Goal: Information Seeking & Learning: Learn about a topic

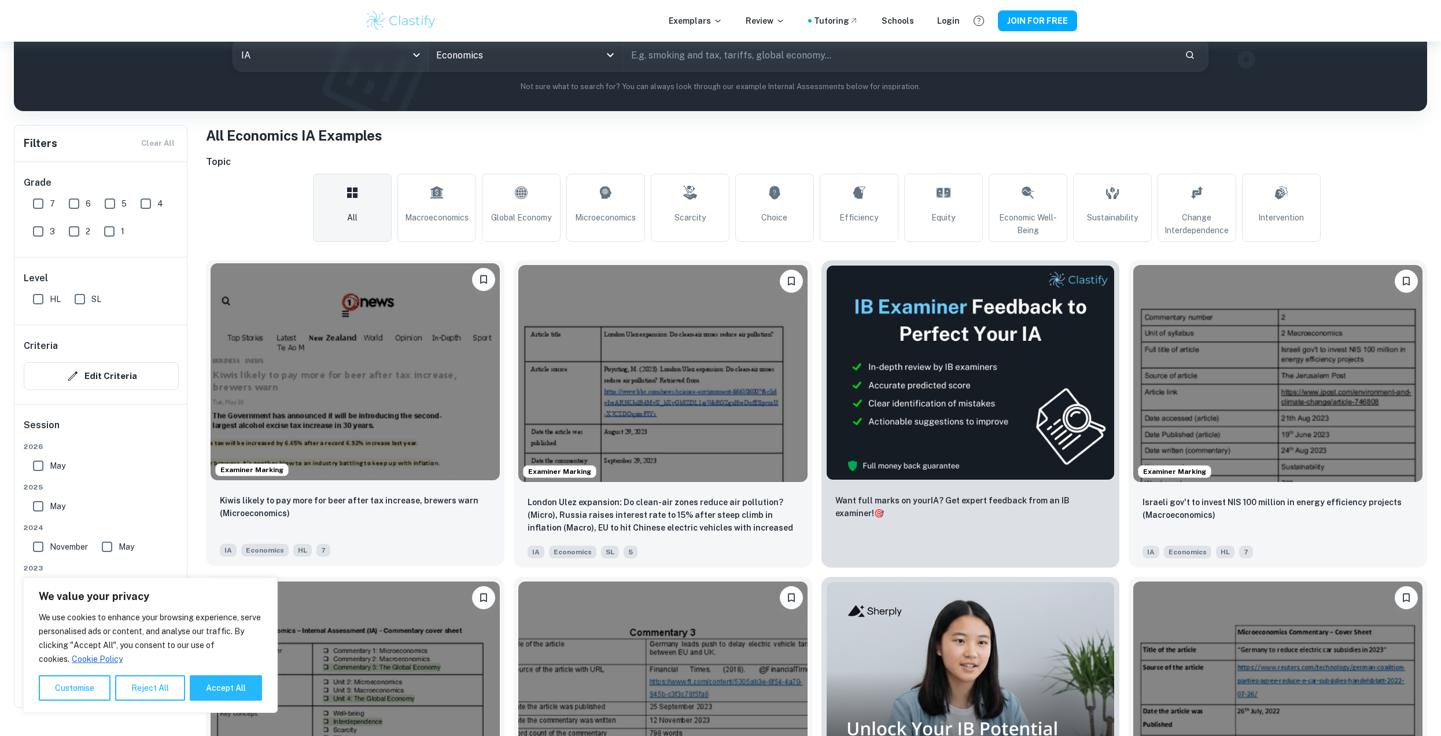
scroll to position [231, 0]
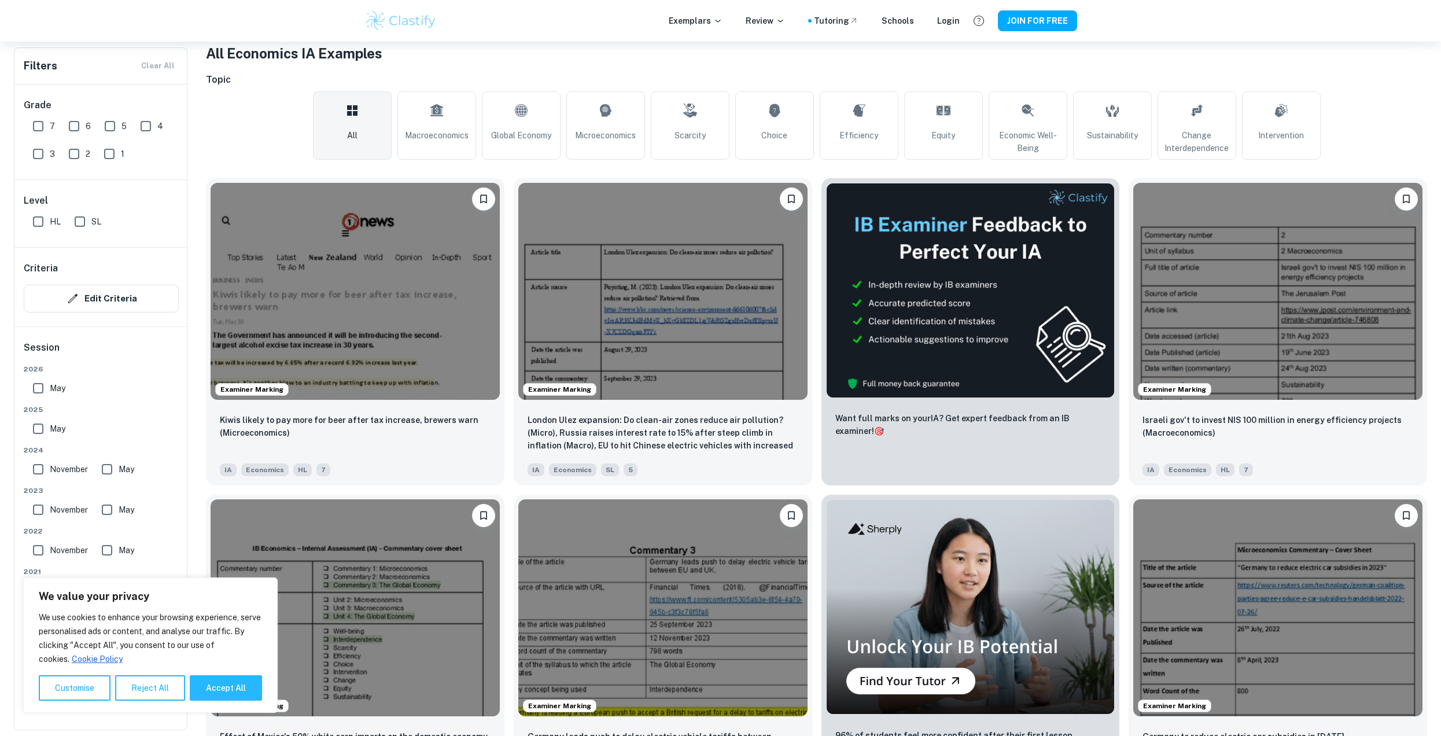
click at [230, 110] on div "All Macroeconomics Global Economy Microeconomics Scarcity Choice Efficiency Equ…" at bounding box center [816, 125] width 1221 height 68
drag, startPoint x: 147, startPoint y: 694, endPoint x: 192, endPoint y: 667, distance: 52.2
click at [146, 694] on button "Reject All" at bounding box center [150, 687] width 70 height 25
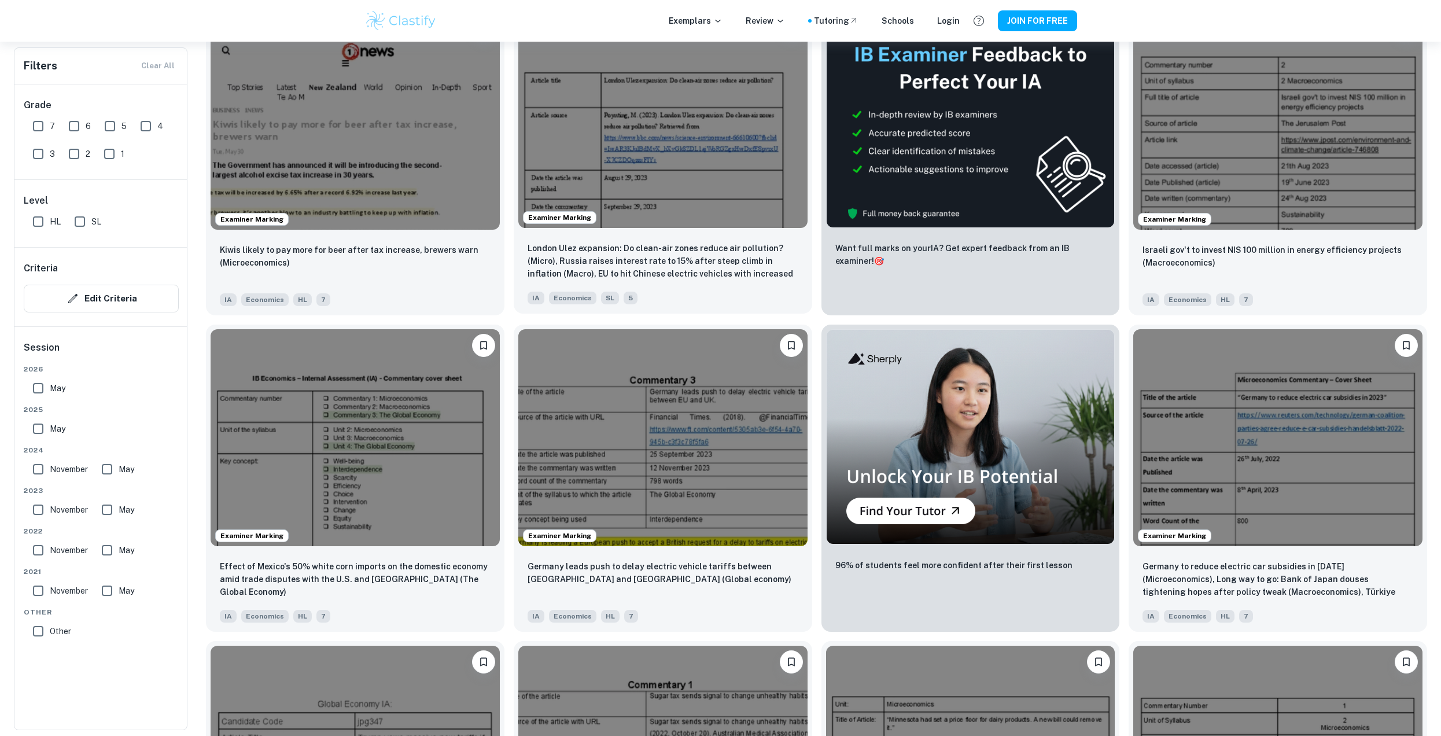
scroll to position [347, 0]
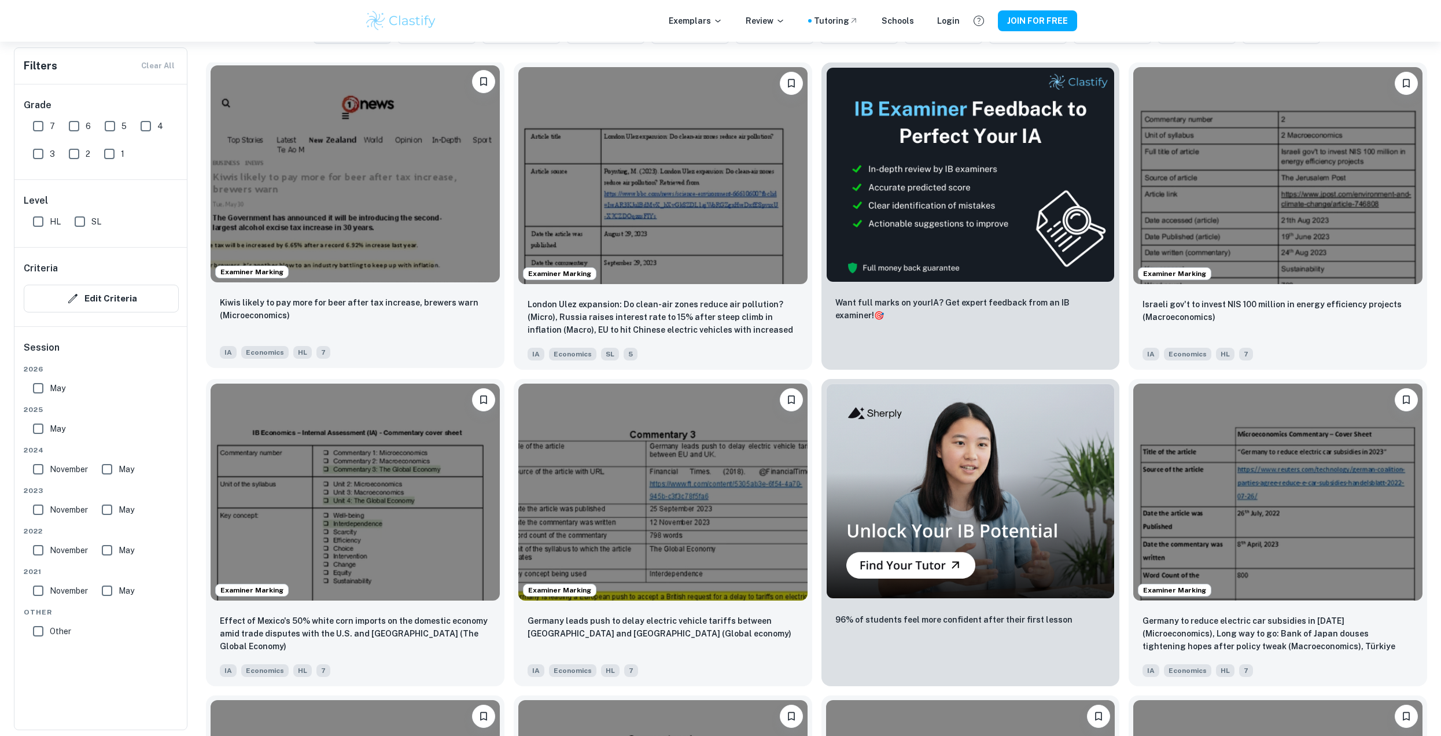
click at [439, 183] on img at bounding box center [355, 173] width 289 height 217
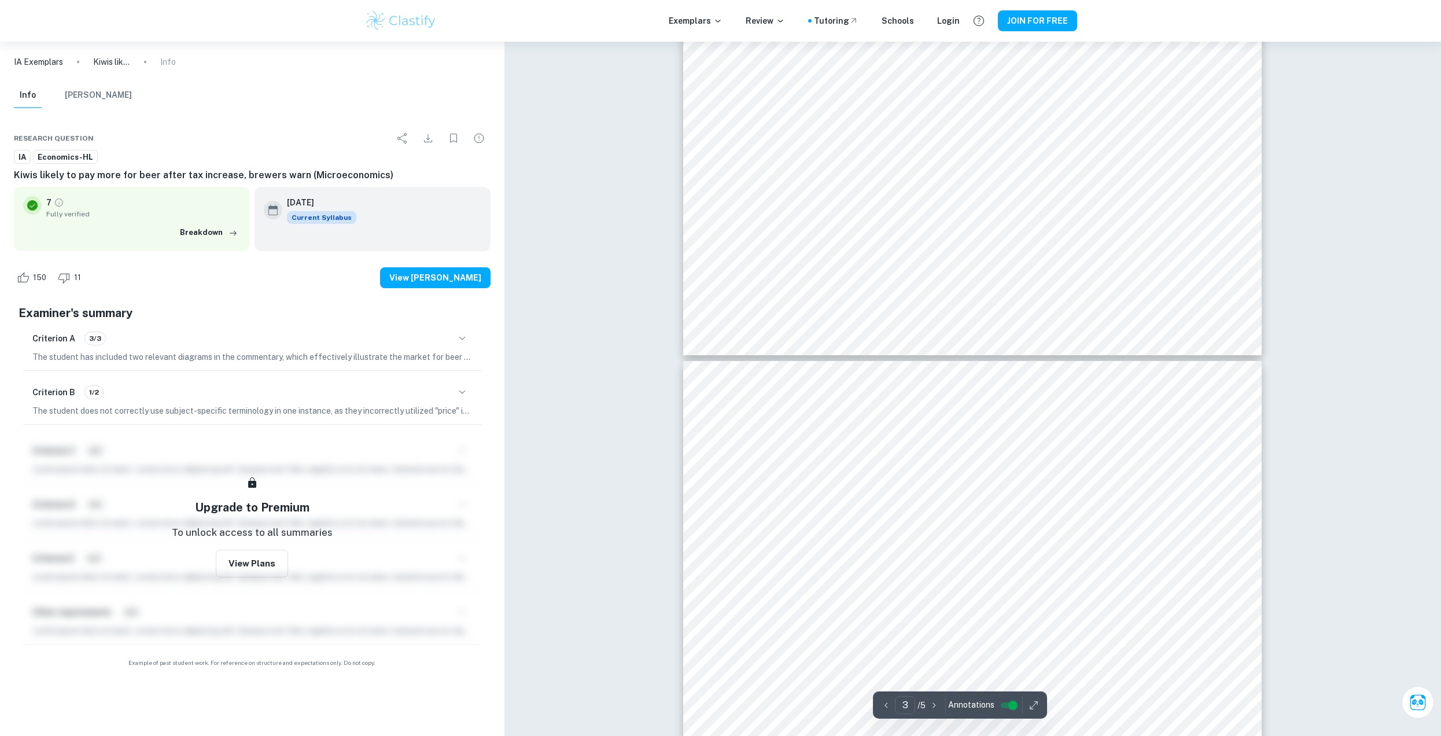
type input "4"
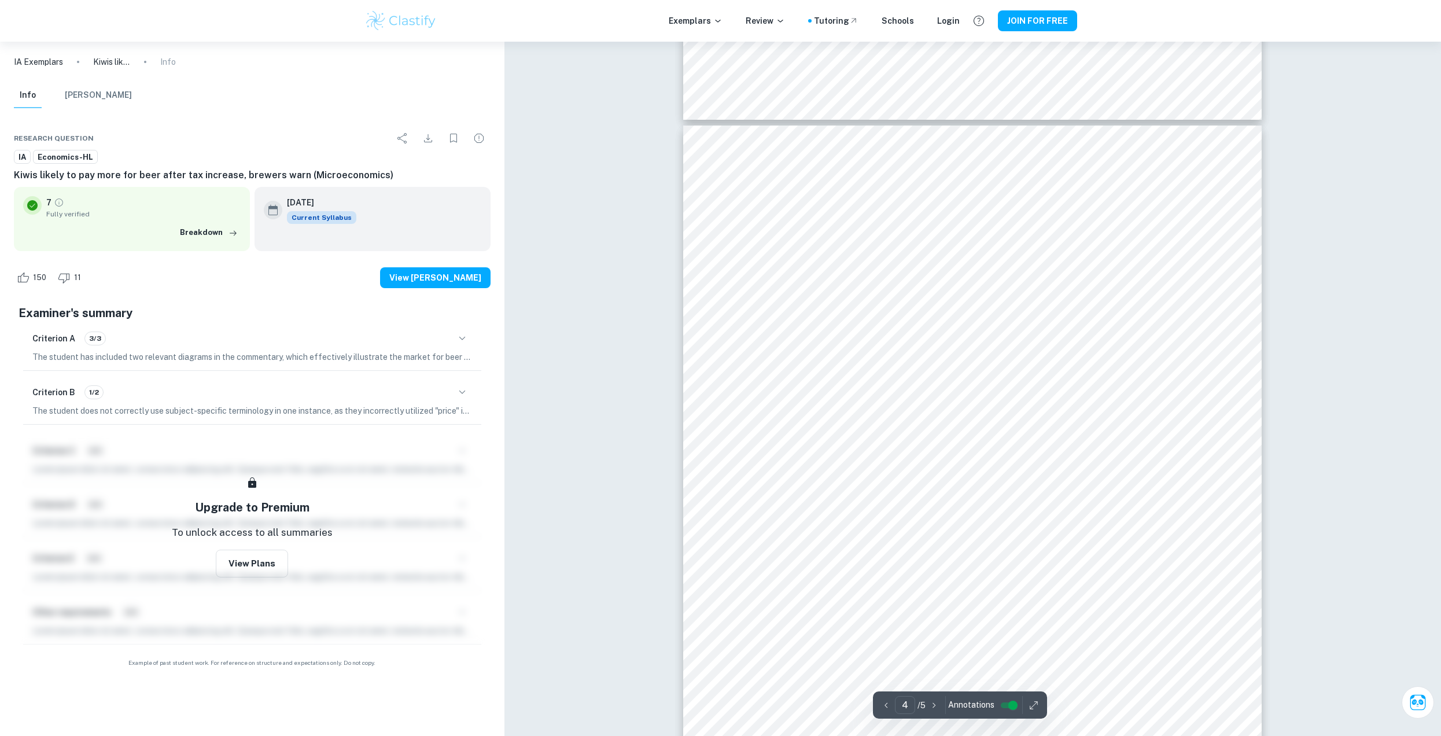
scroll to position [2719, 0]
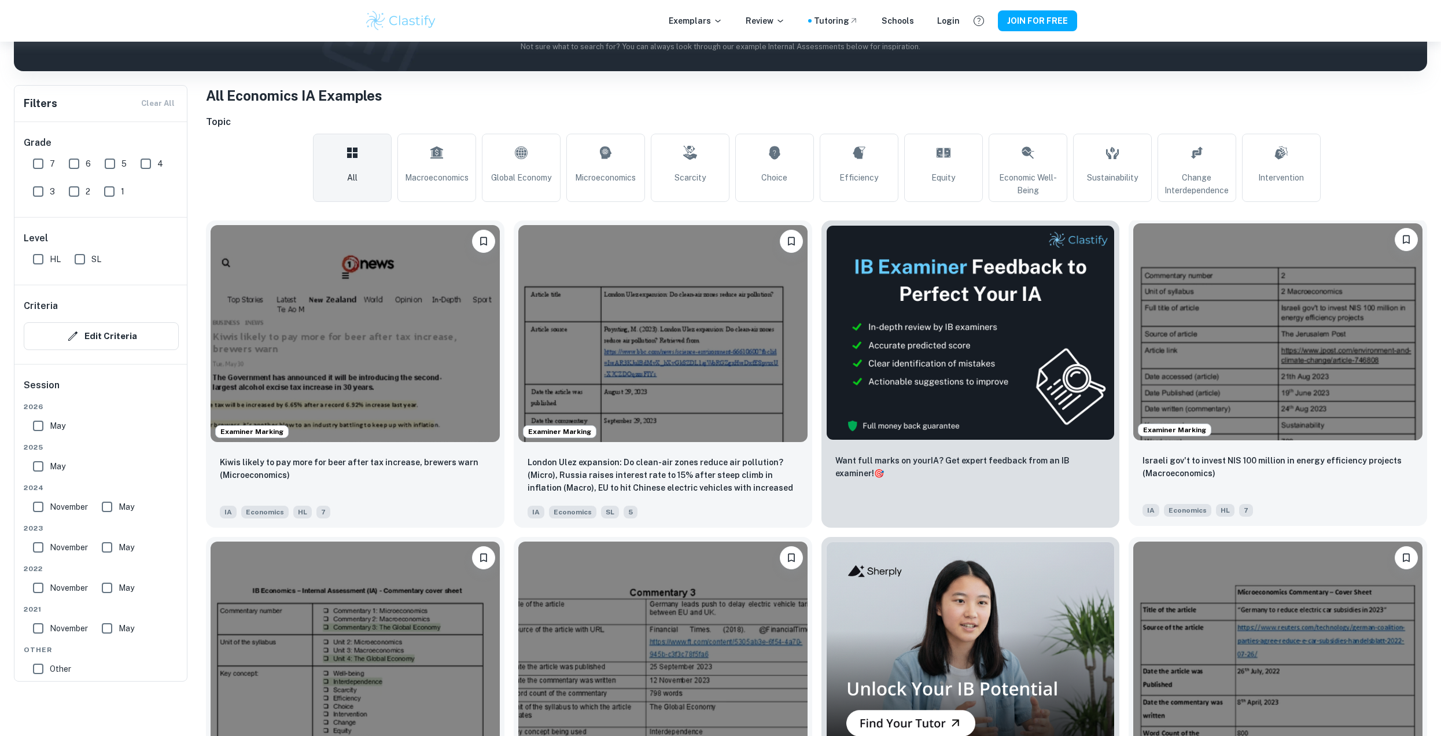
scroll to position [231, 0]
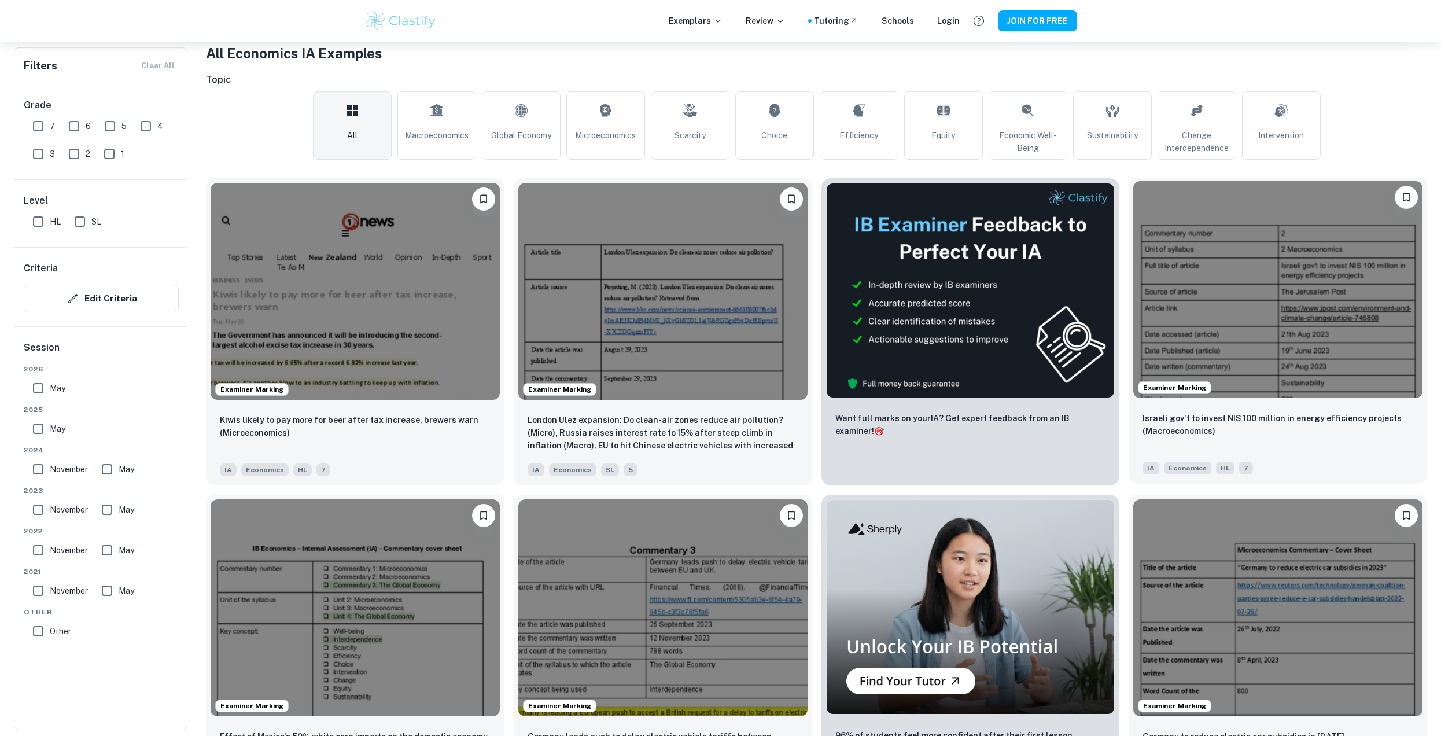
click at [1280, 296] on img at bounding box center [1277, 289] width 289 height 217
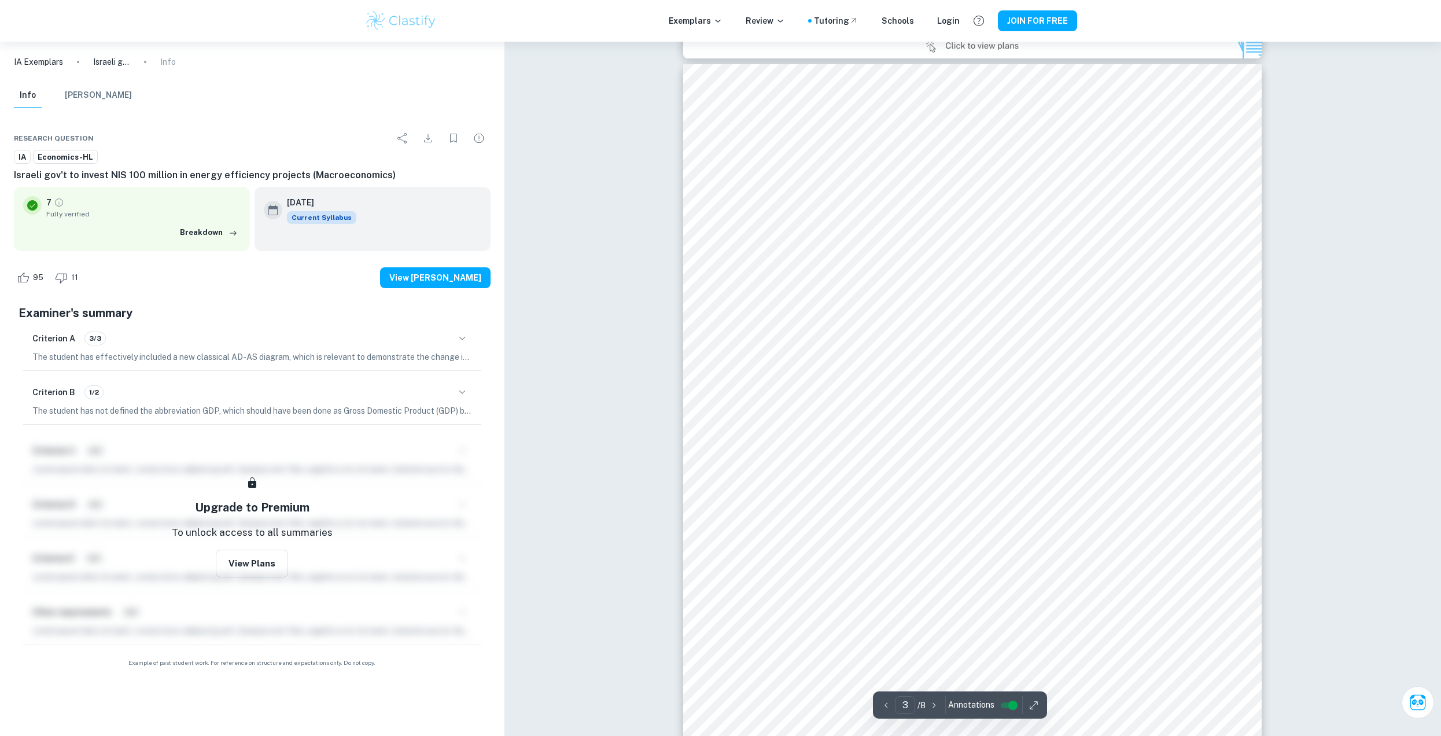
scroll to position [1851, 0]
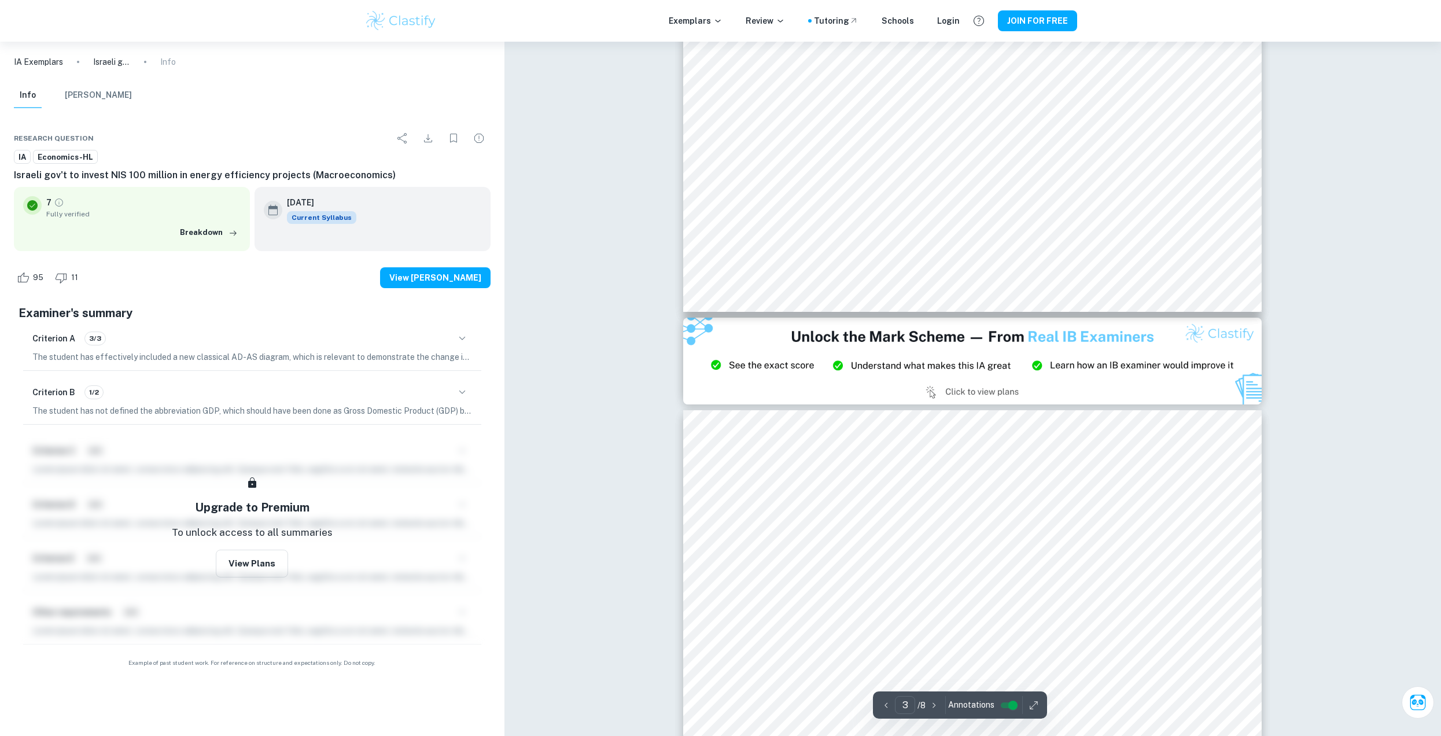
type input "2"
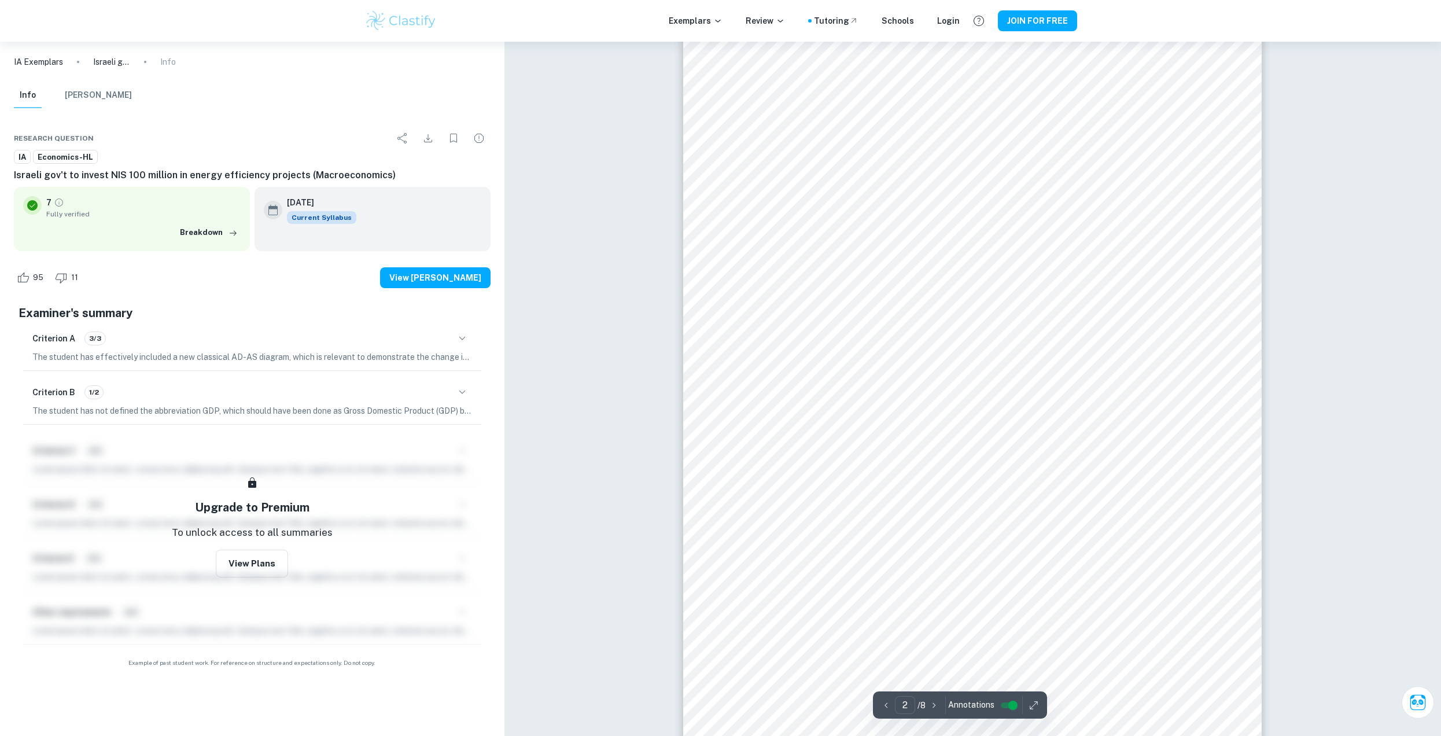
scroll to position [984, 0]
